Goal: Task Accomplishment & Management: Manage account settings

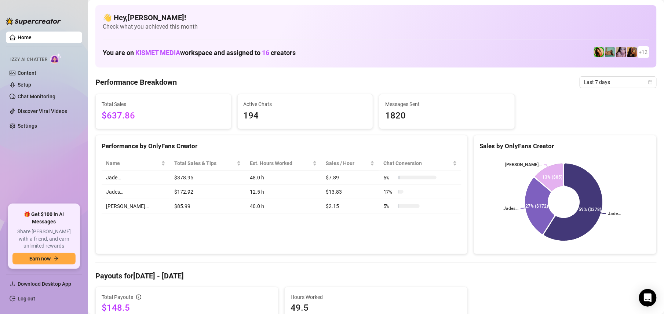
click at [22, 292] on ul "Download Desktop App Log out" at bounding box center [44, 289] width 76 height 36
click at [40, 289] on span "Download Desktop App" at bounding box center [47, 284] width 59 height 12
click at [34, 298] on link "Log out" at bounding box center [27, 298] width 18 height 6
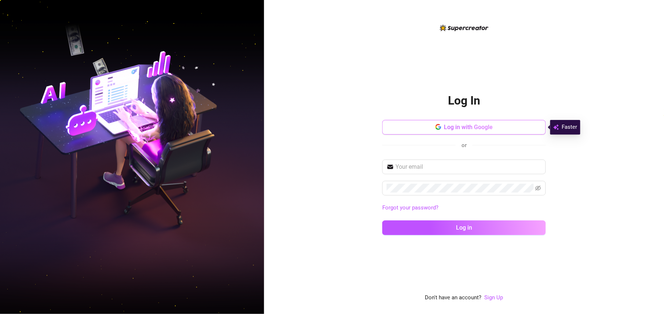
click at [490, 126] on span "Log in with Google" at bounding box center [468, 127] width 49 height 7
